Goal: Information Seeking & Learning: Learn about a topic

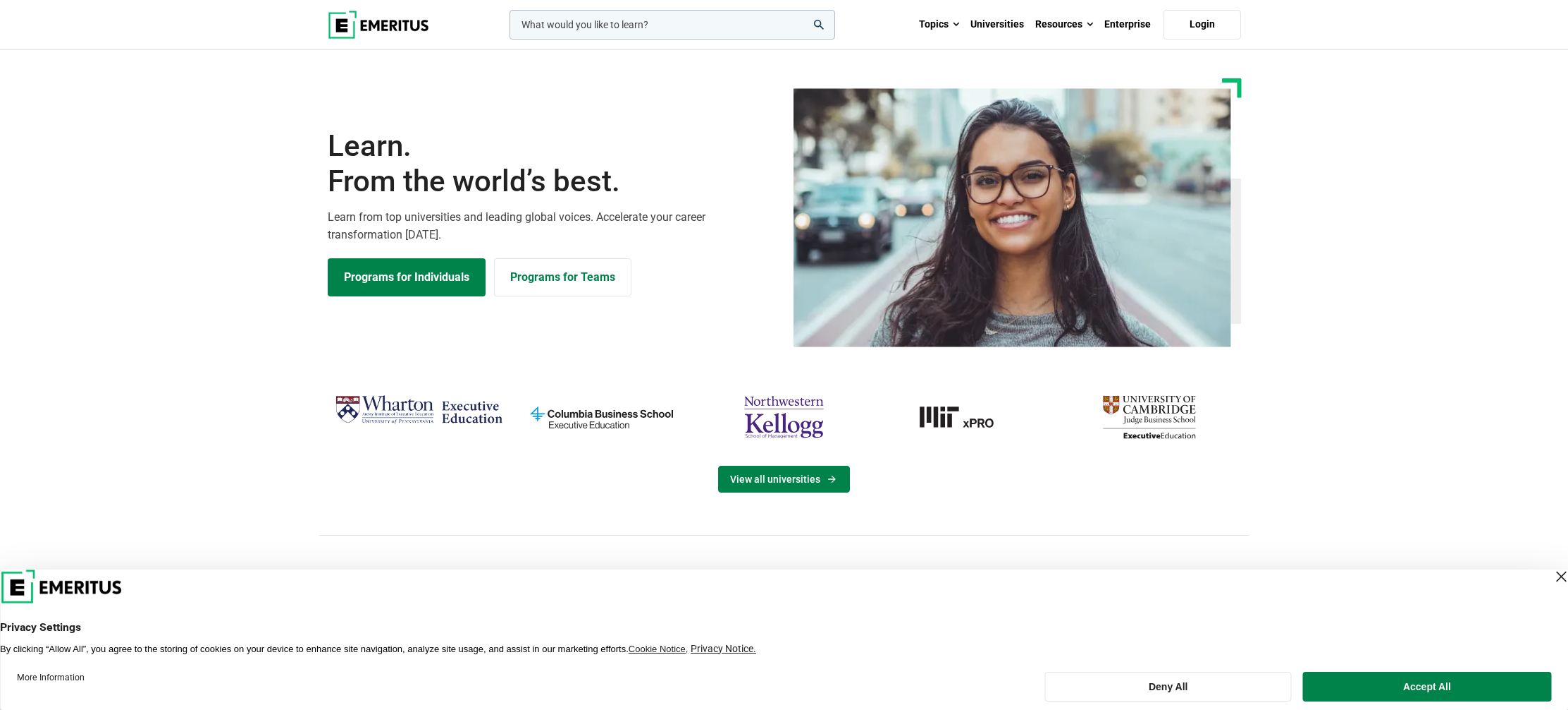
click at [796, 482] on link "View all universities" at bounding box center [784, 479] width 132 height 27
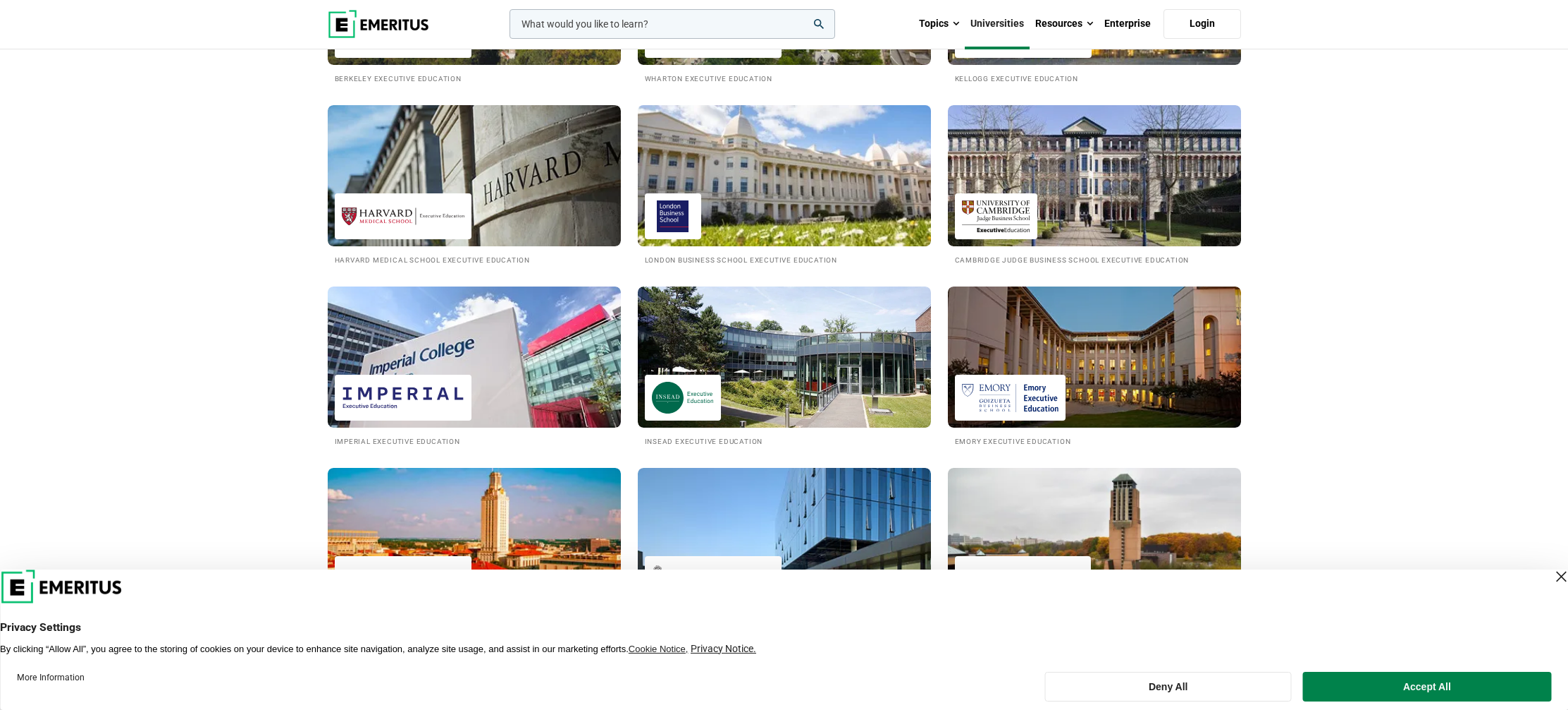
scroll to position [558, 0]
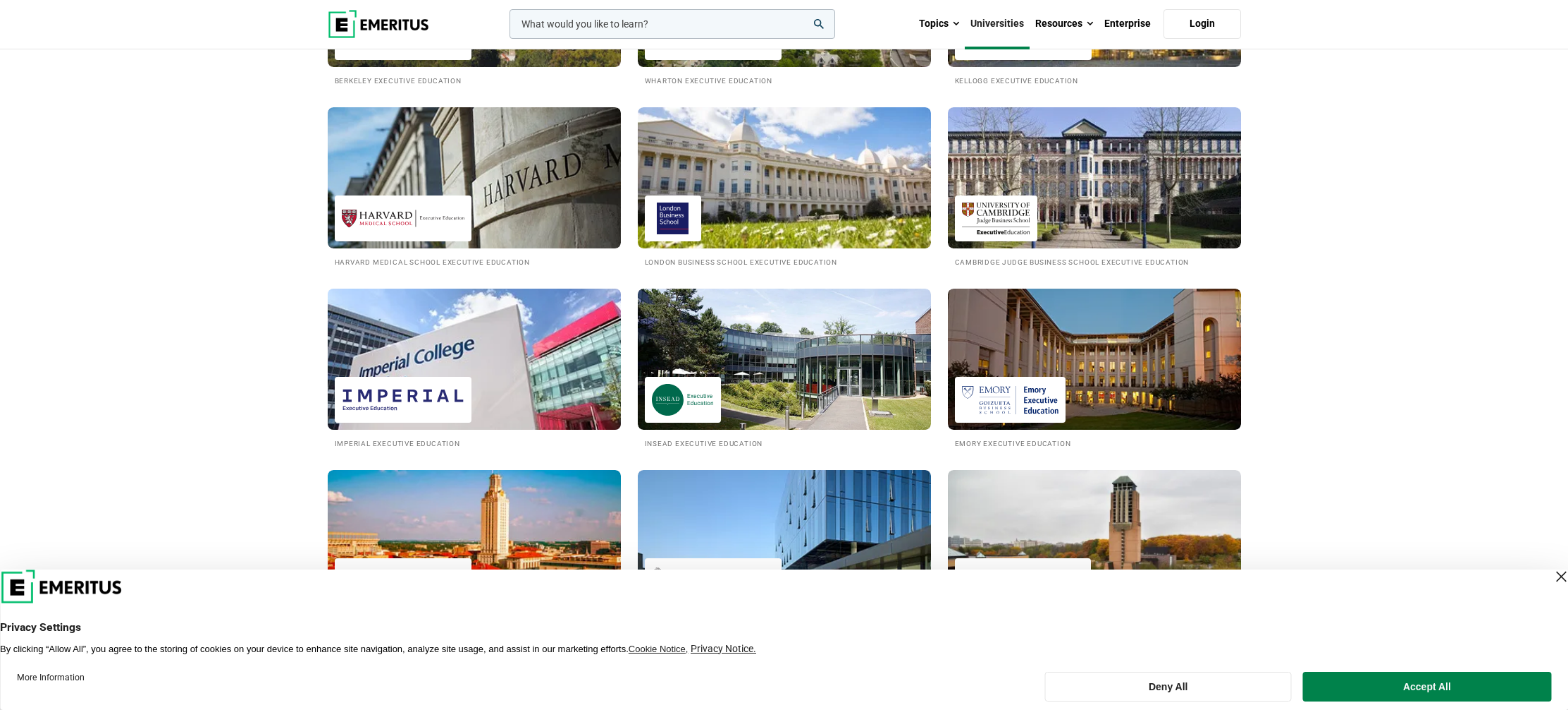
click at [460, 396] on img at bounding box center [404, 400] width 123 height 32
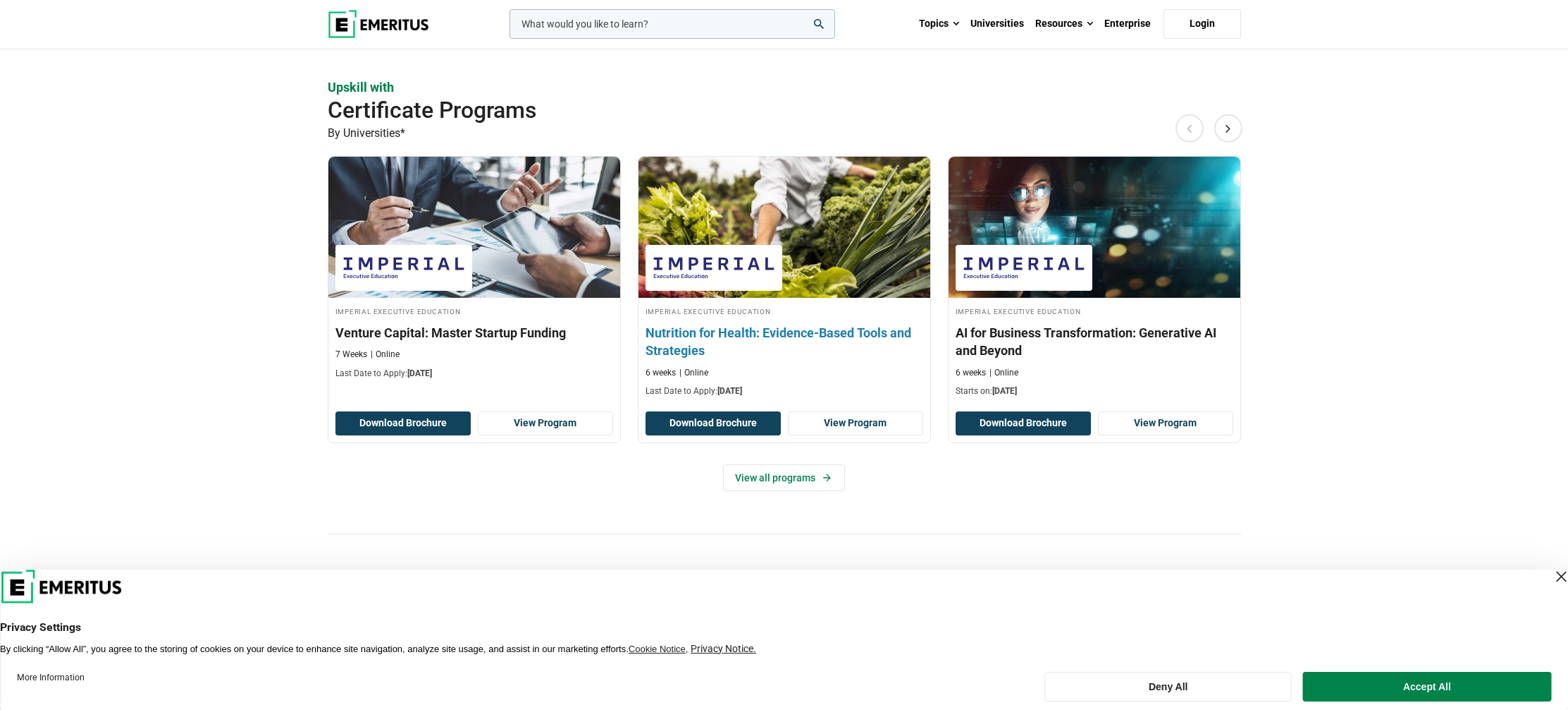
scroll to position [1030, 0]
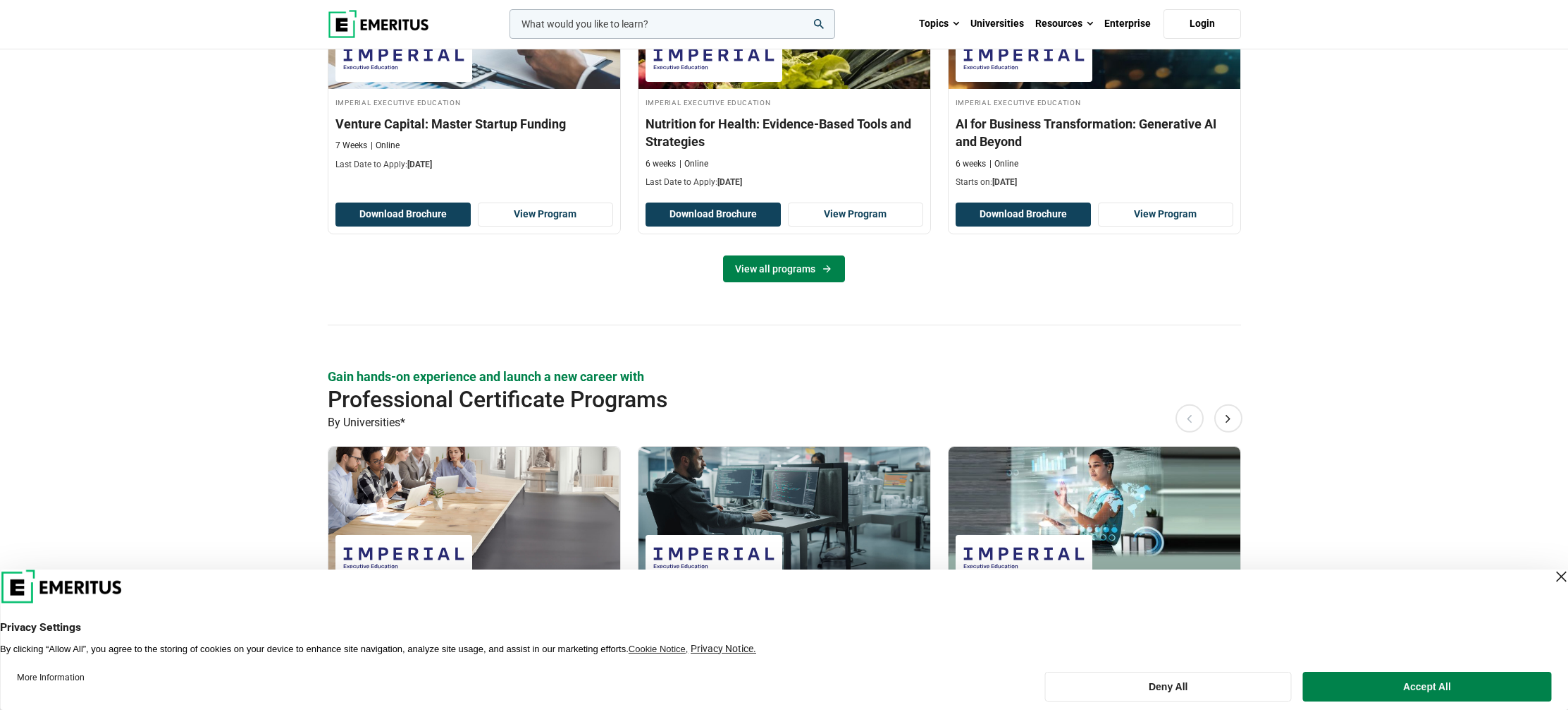
click at [776, 265] on link "View all programs" at bounding box center [784, 268] width 122 height 27
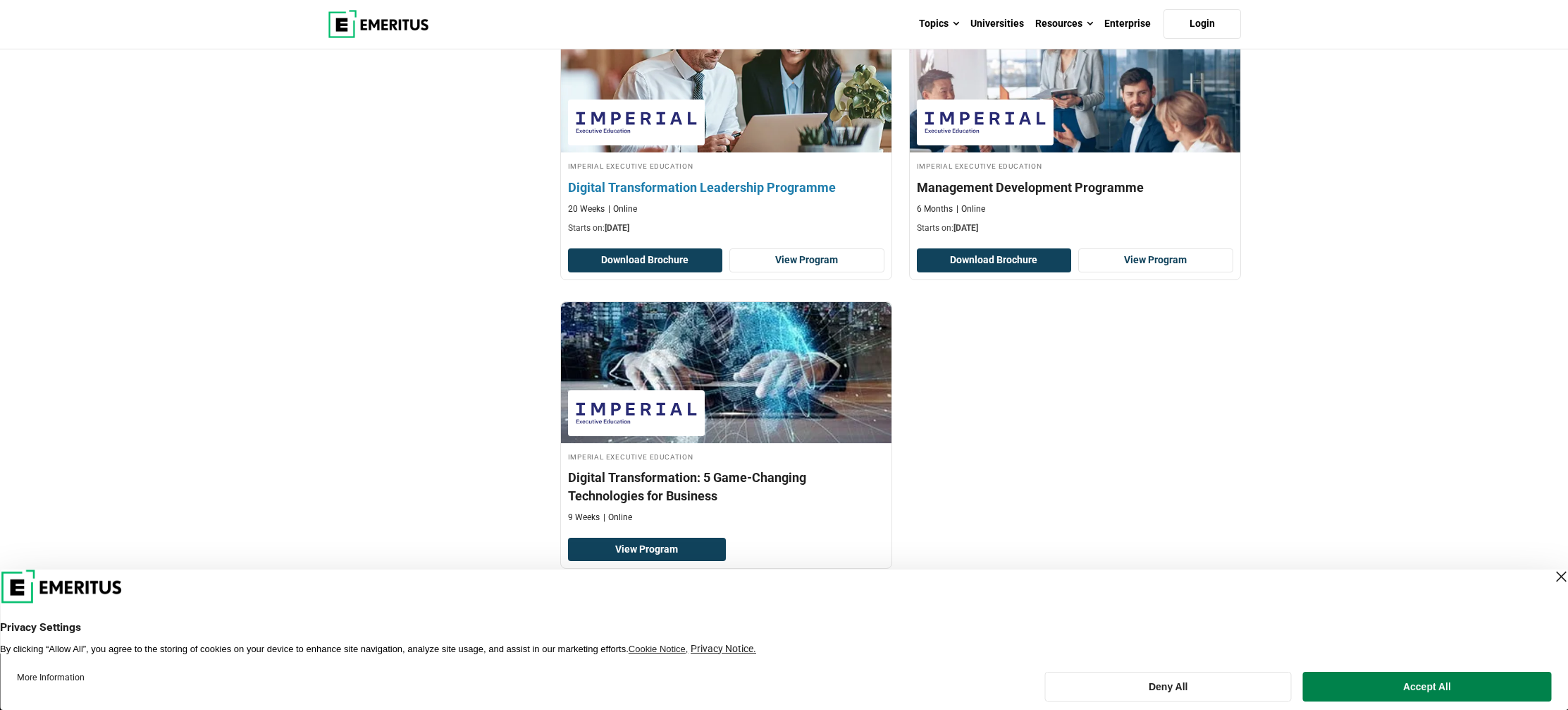
scroll to position [1769, 0]
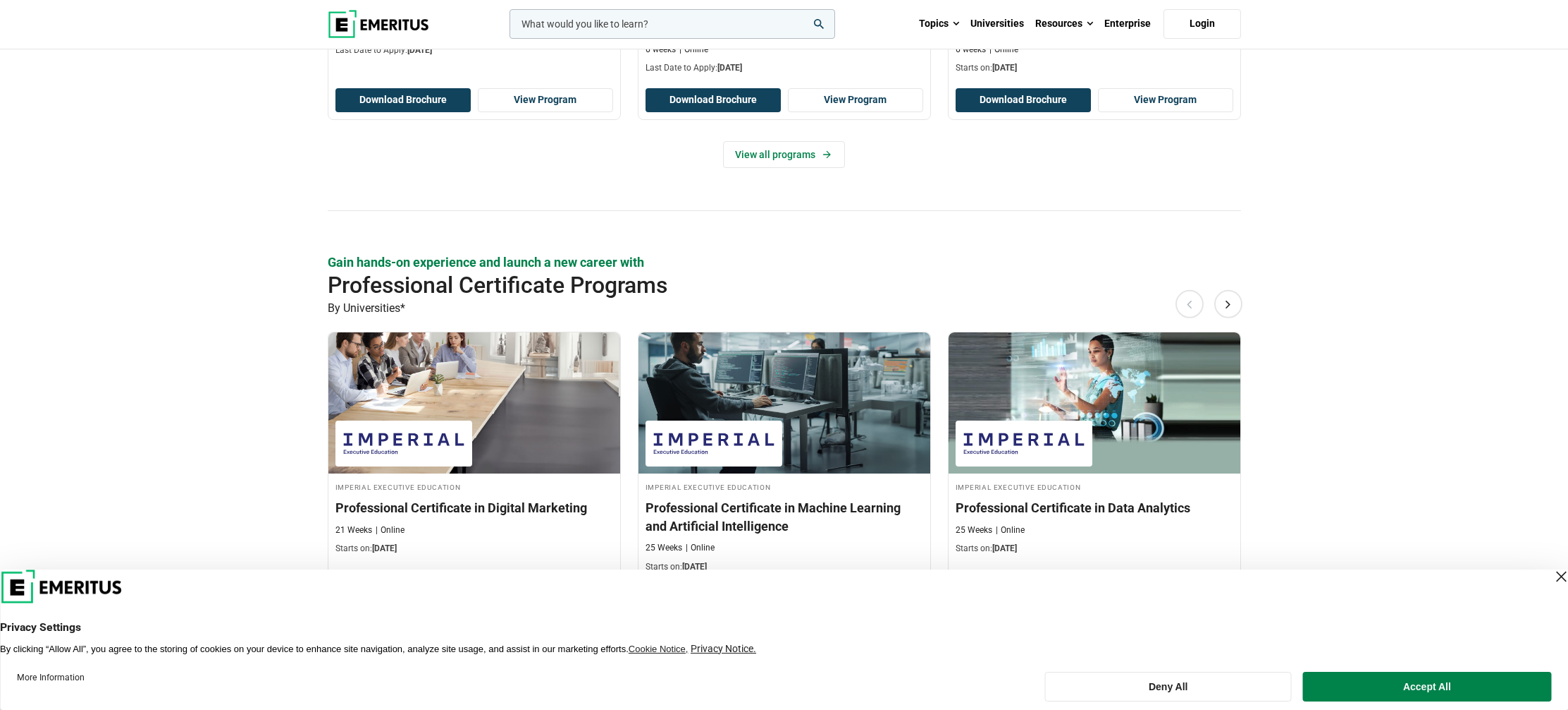
scroll to position [1421, 0]
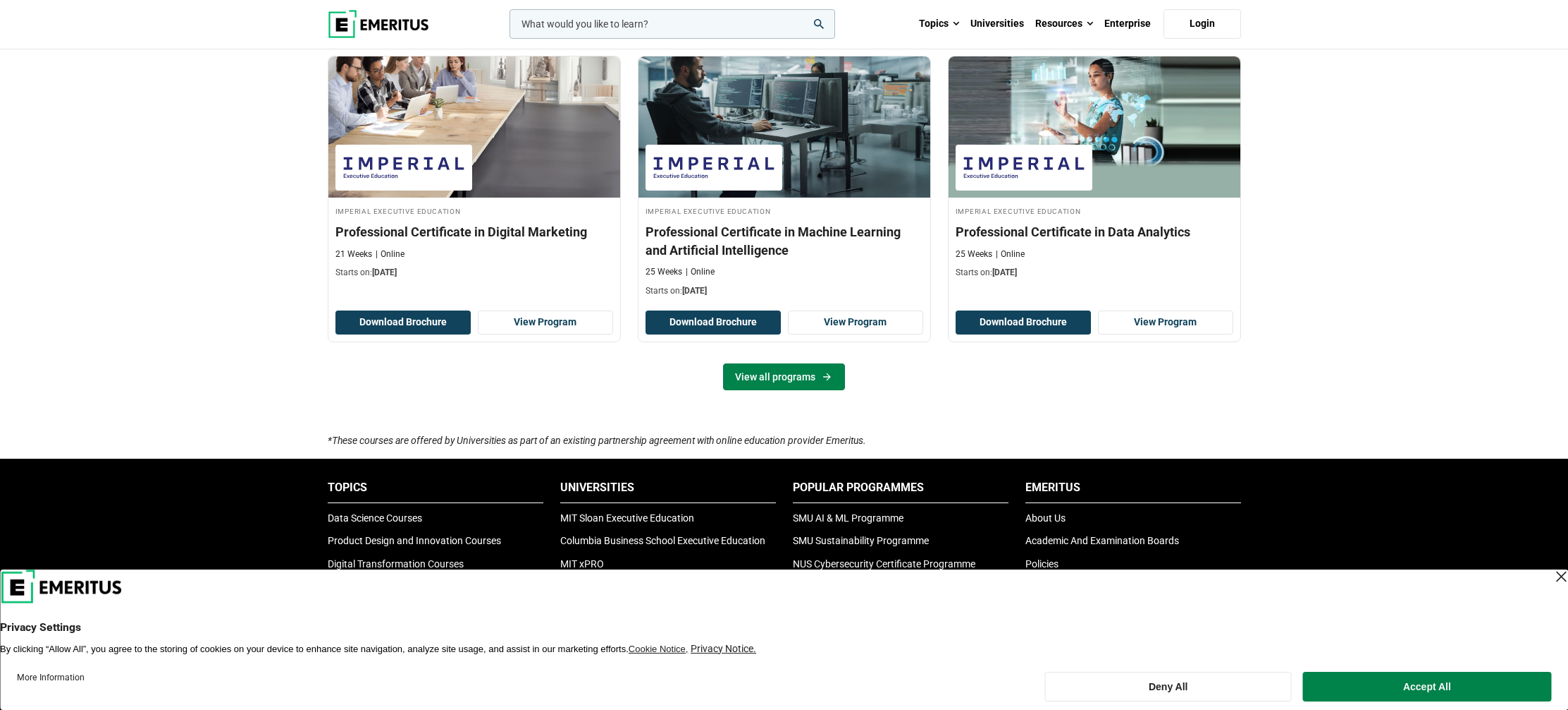
click at [813, 376] on link "View all programs" at bounding box center [784, 376] width 122 height 27
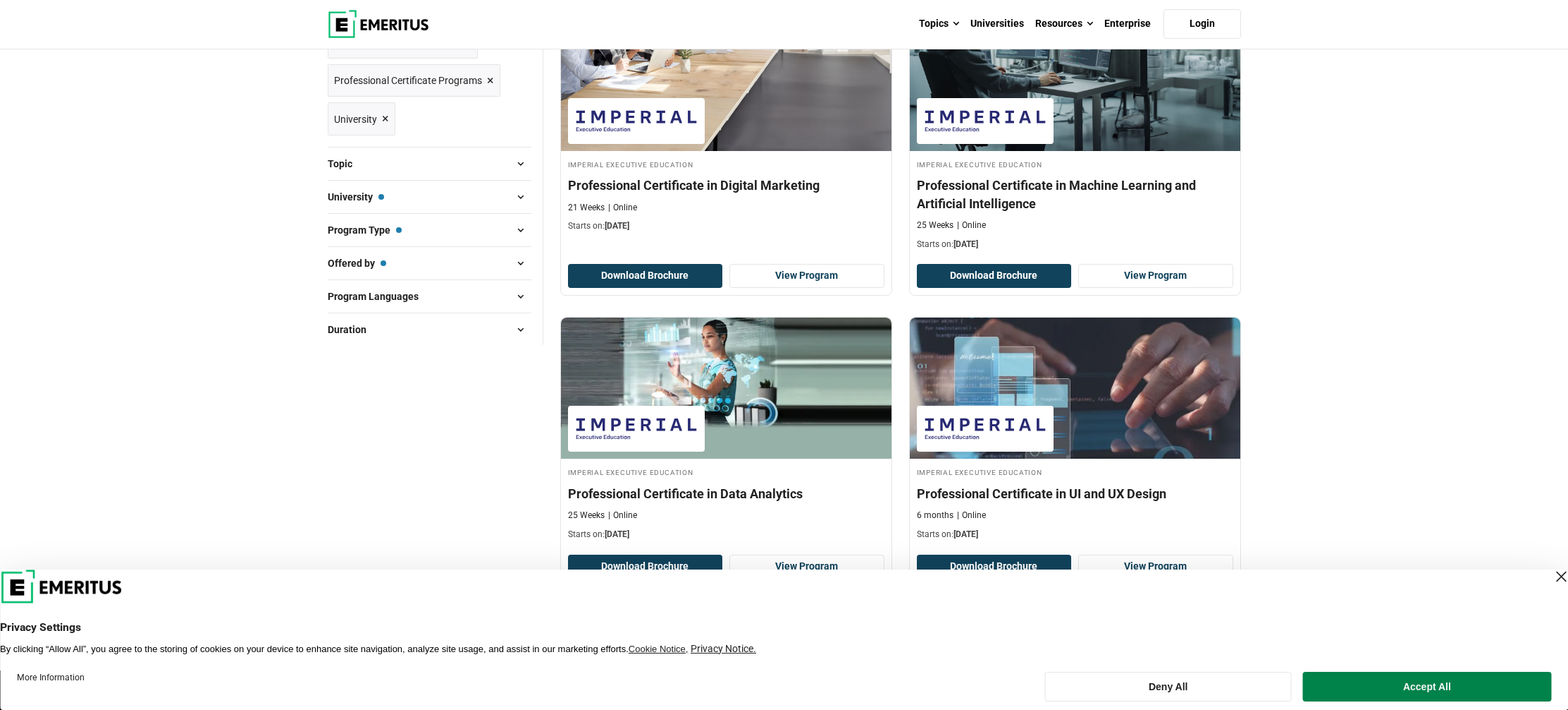
scroll to position [446, 0]
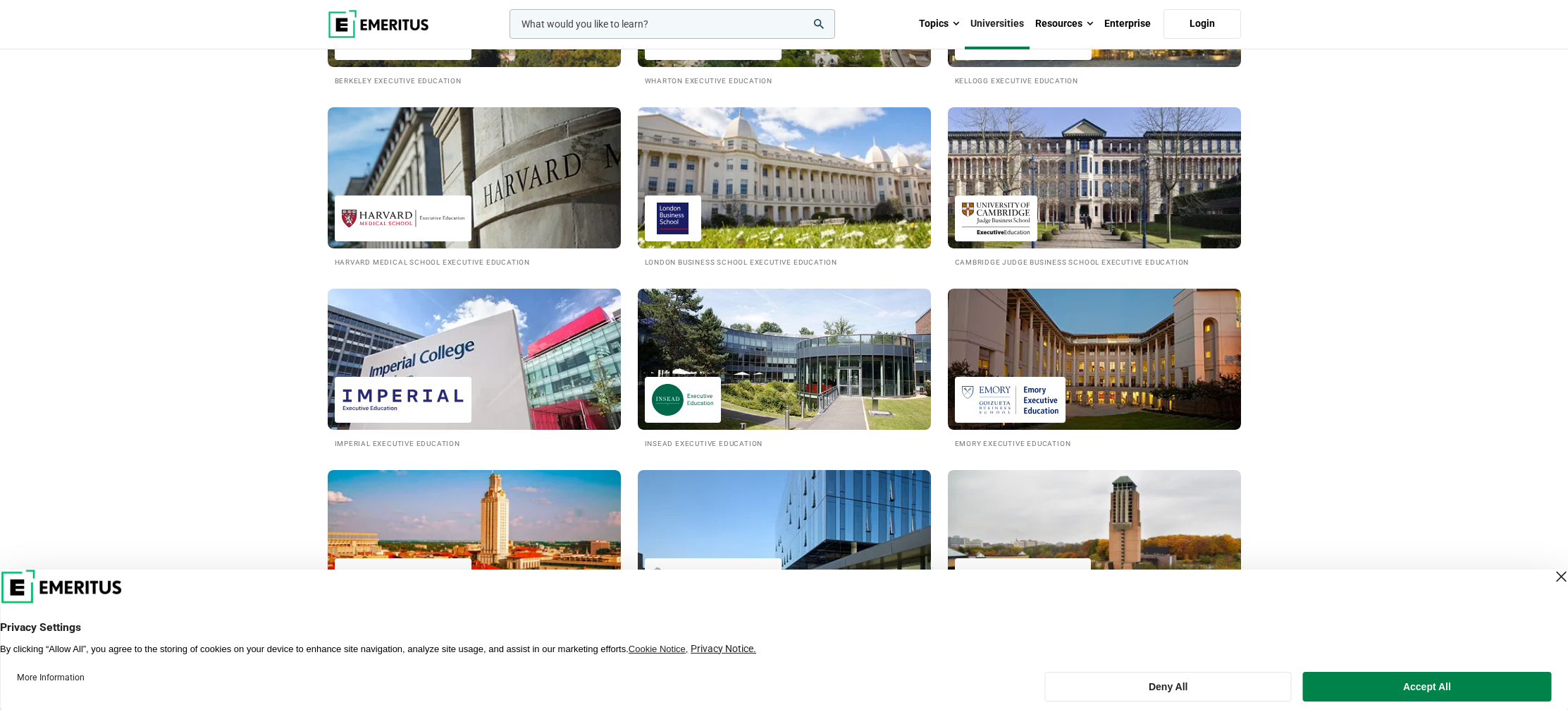
click at [766, 197] on img at bounding box center [784, 178] width 323 height 155
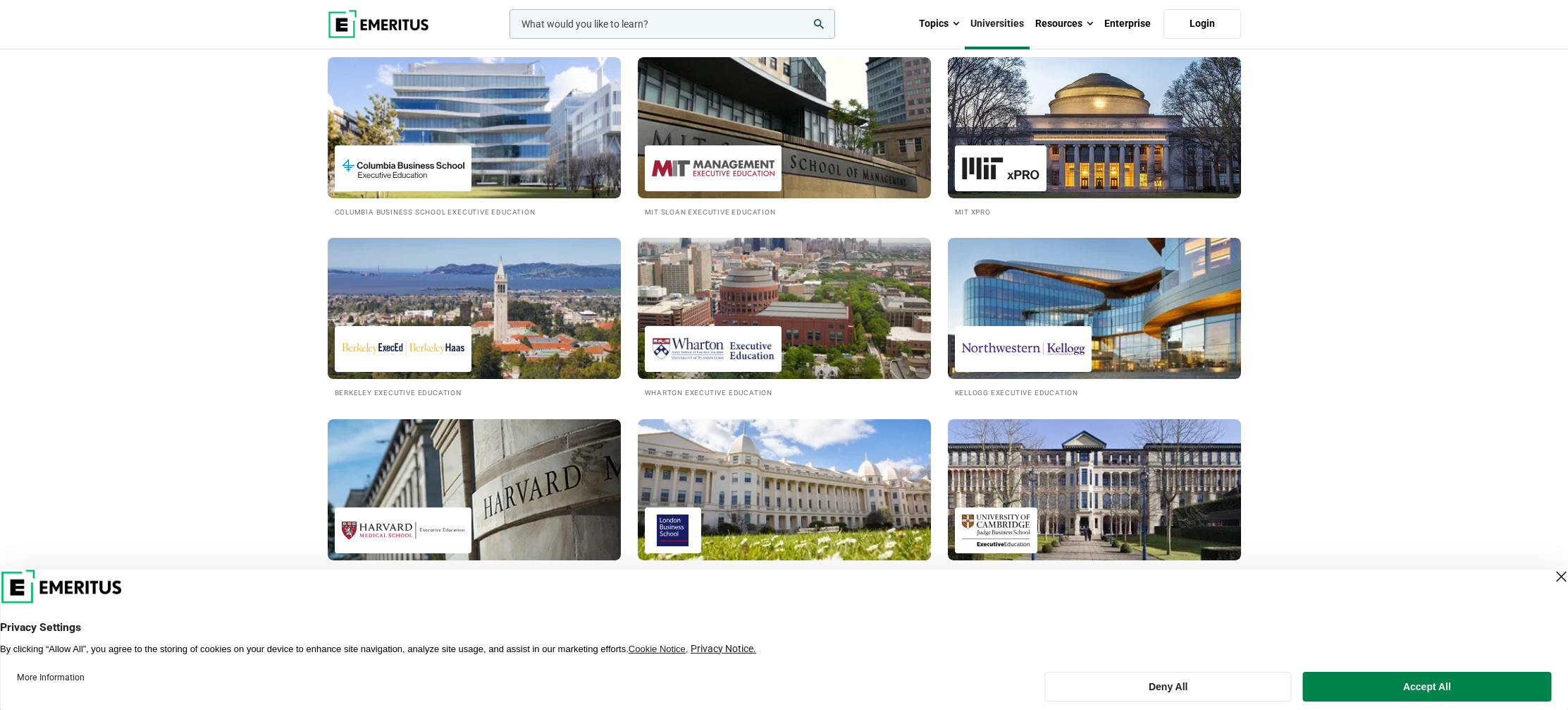
scroll to position [454, 0]
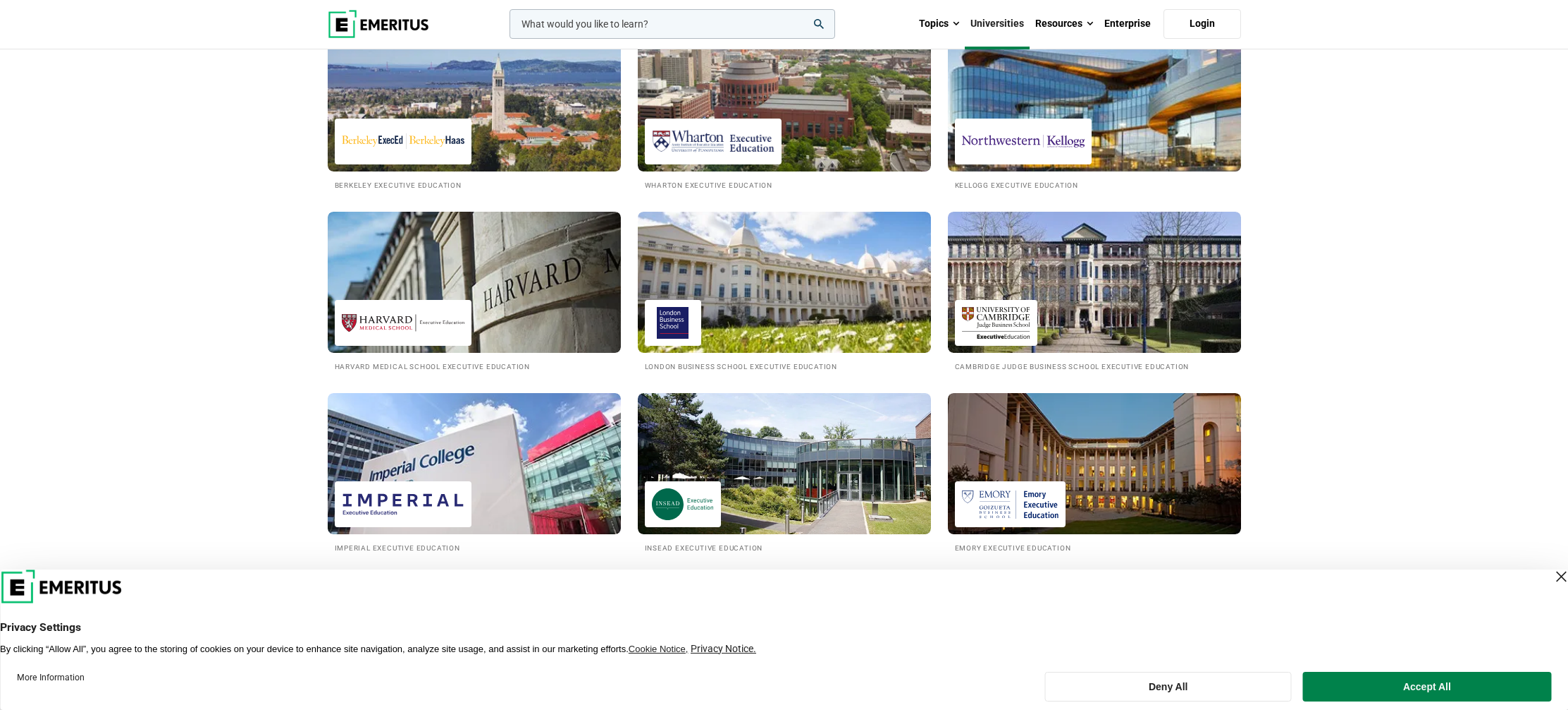
click at [1068, 150] on img at bounding box center [1023, 142] width 123 height 32
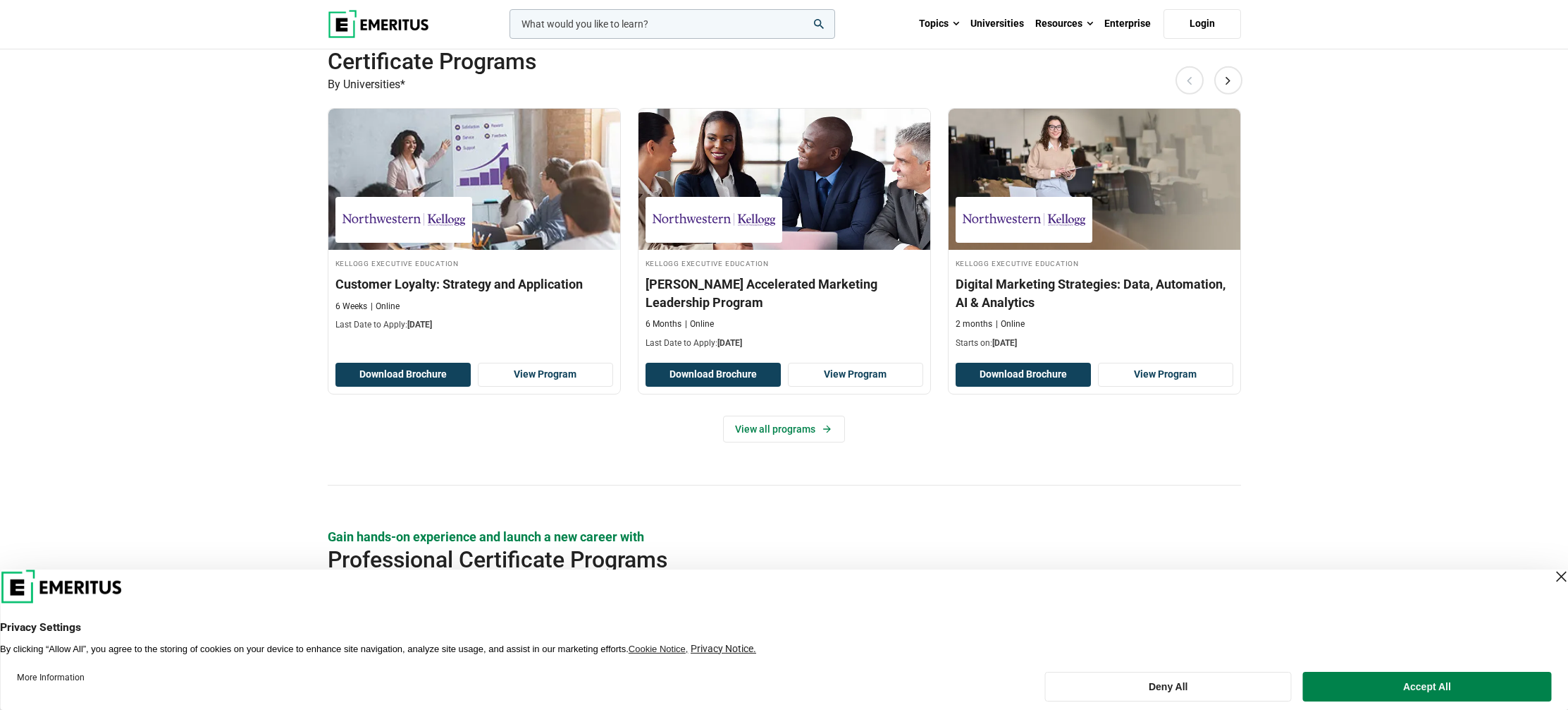
scroll to position [1434, 0]
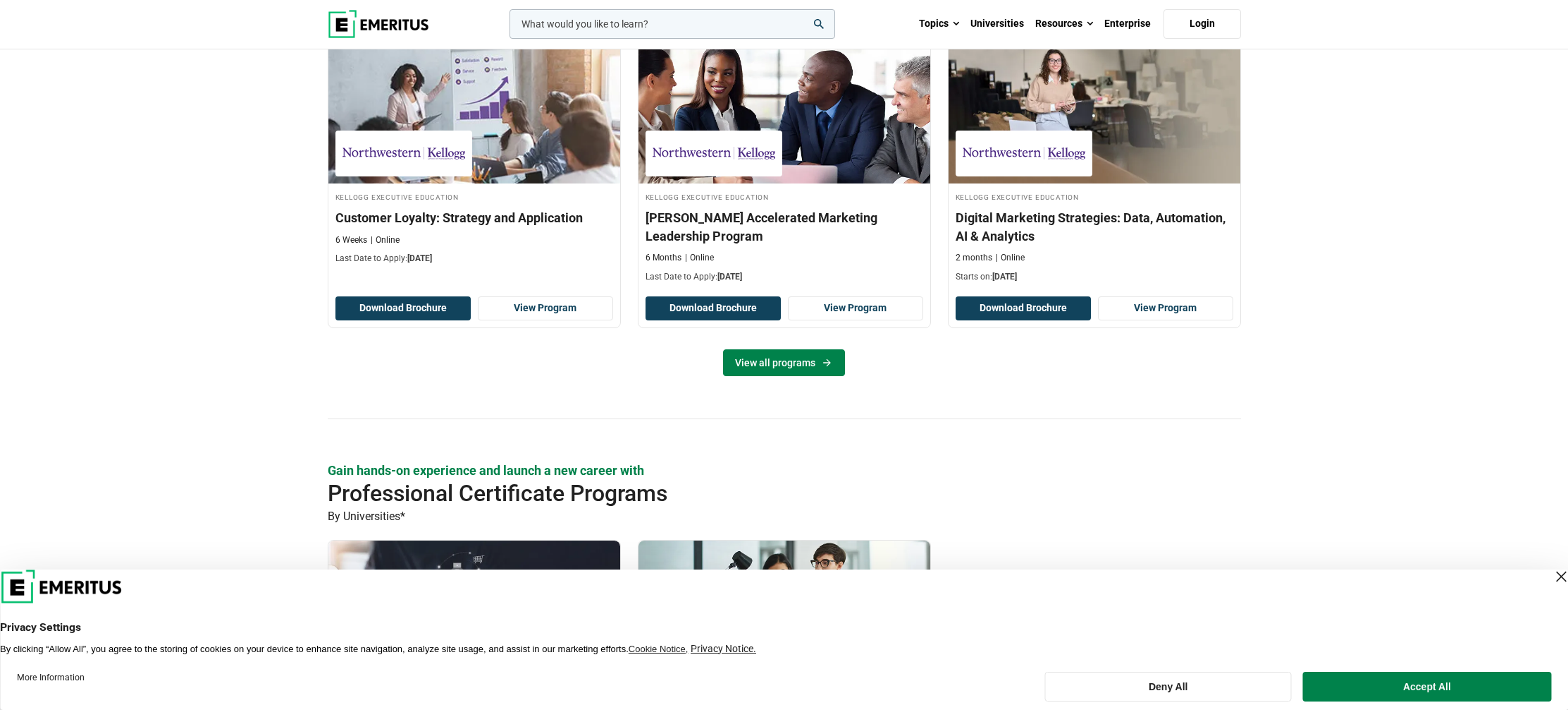
click at [803, 362] on link "View all programs" at bounding box center [784, 362] width 122 height 27
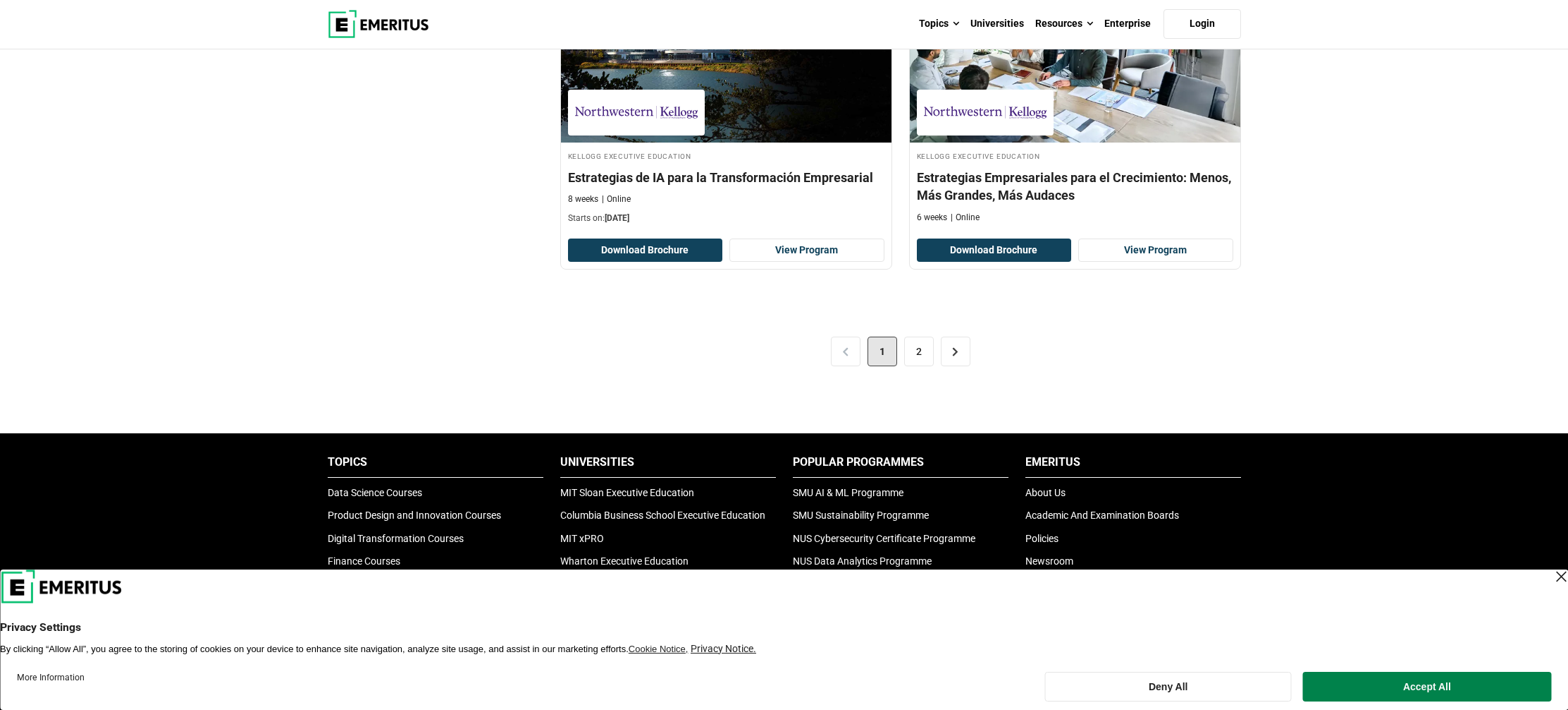
scroll to position [3036, 0]
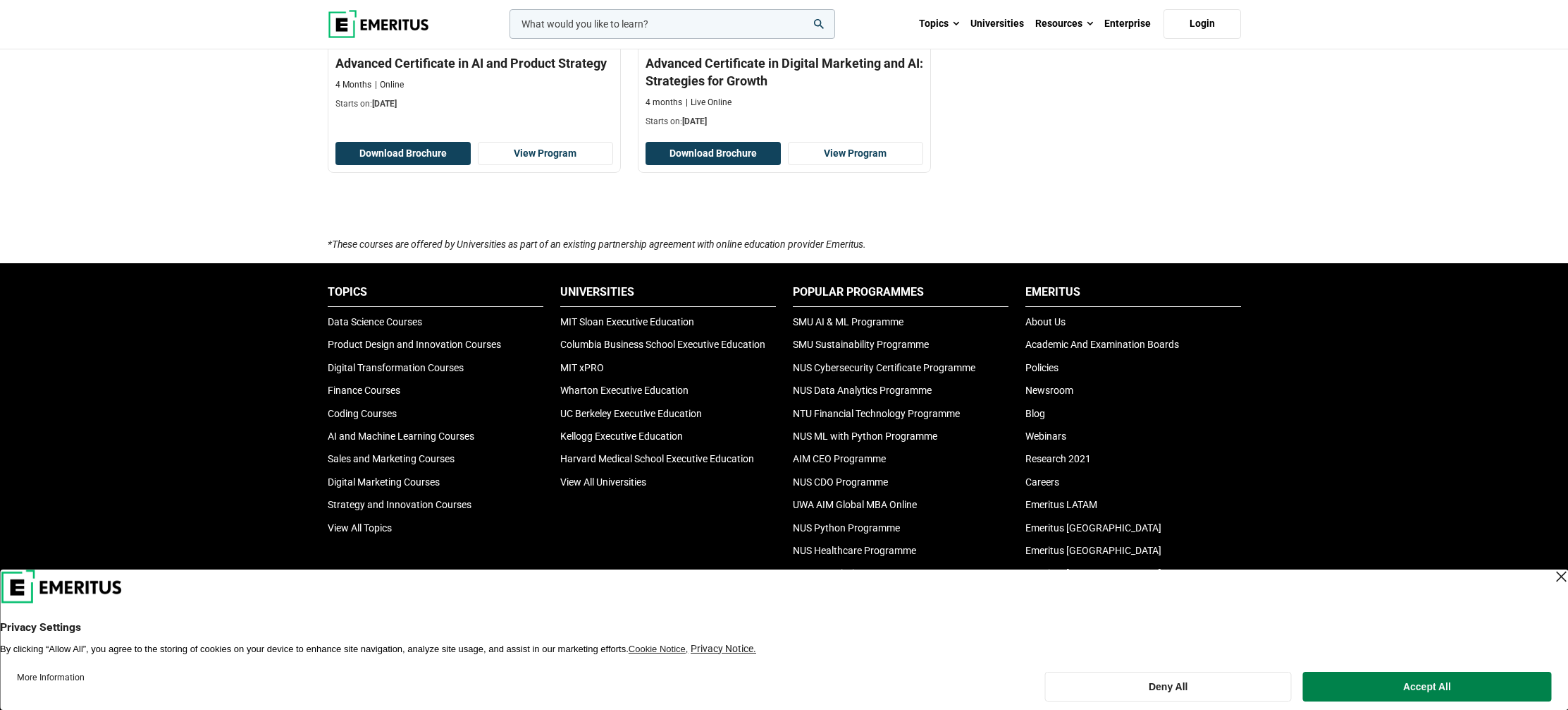
scroll to position [2682, 0]
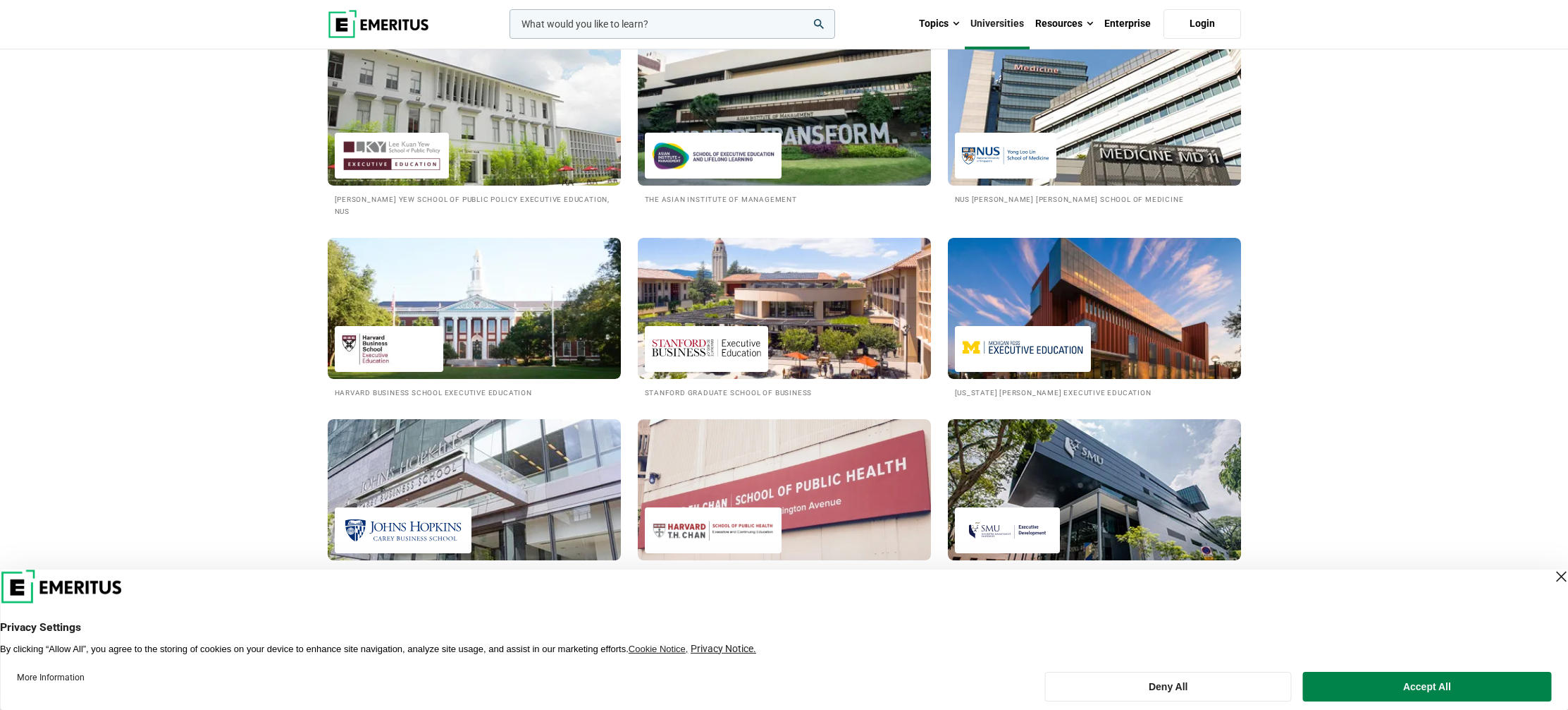
scroll to position [605, 0]
